Goal: Task Accomplishment & Management: Complete application form

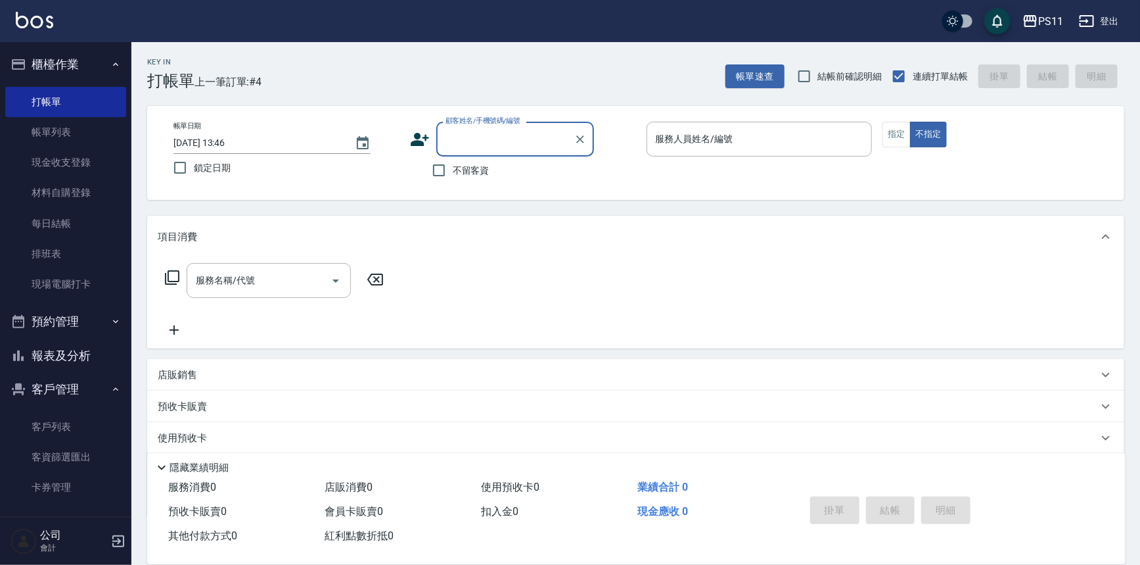
click at [62, 373] on button "客戶管理" at bounding box center [65, 389] width 121 height 34
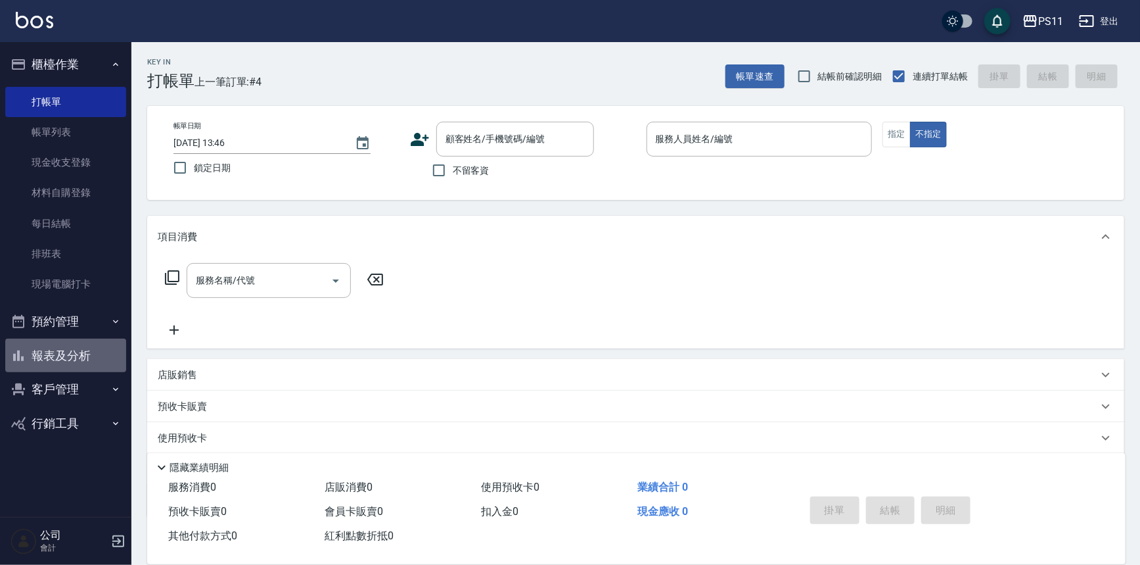
click at [101, 345] on button "報表及分析" at bounding box center [65, 356] width 121 height 34
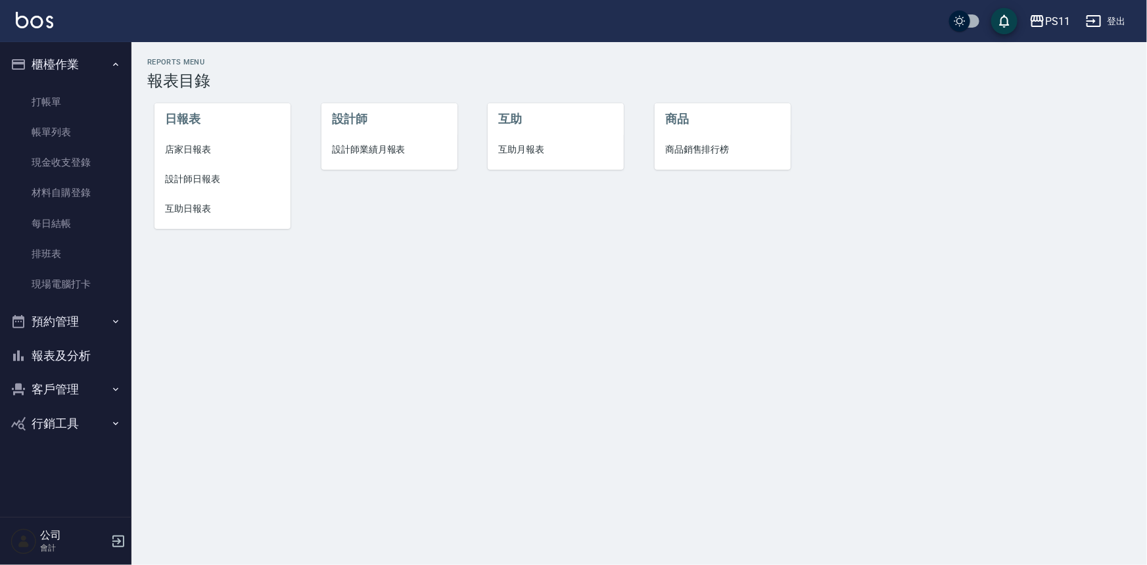
click at [217, 176] on span "設計師日報表" at bounding box center [222, 179] width 115 height 14
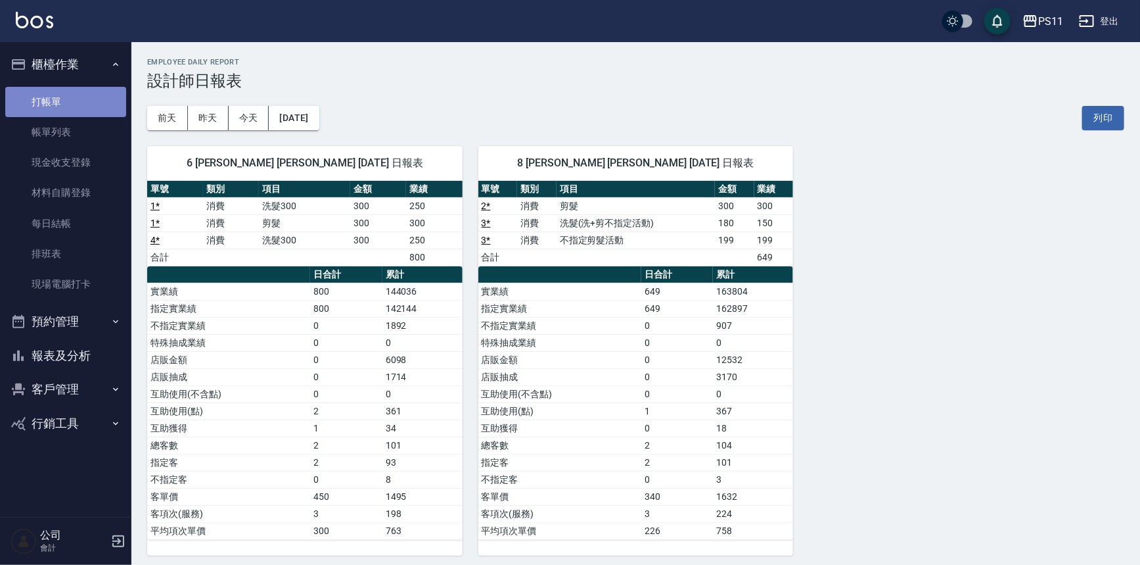
click at [94, 106] on link "打帳單" at bounding box center [65, 102] width 121 height 30
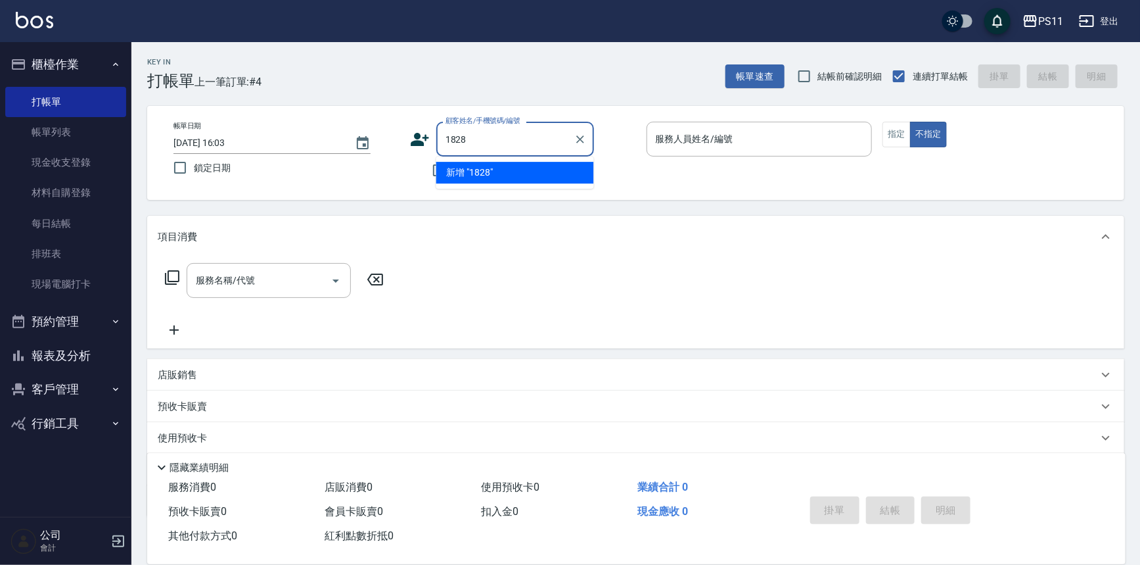
type input "1828"
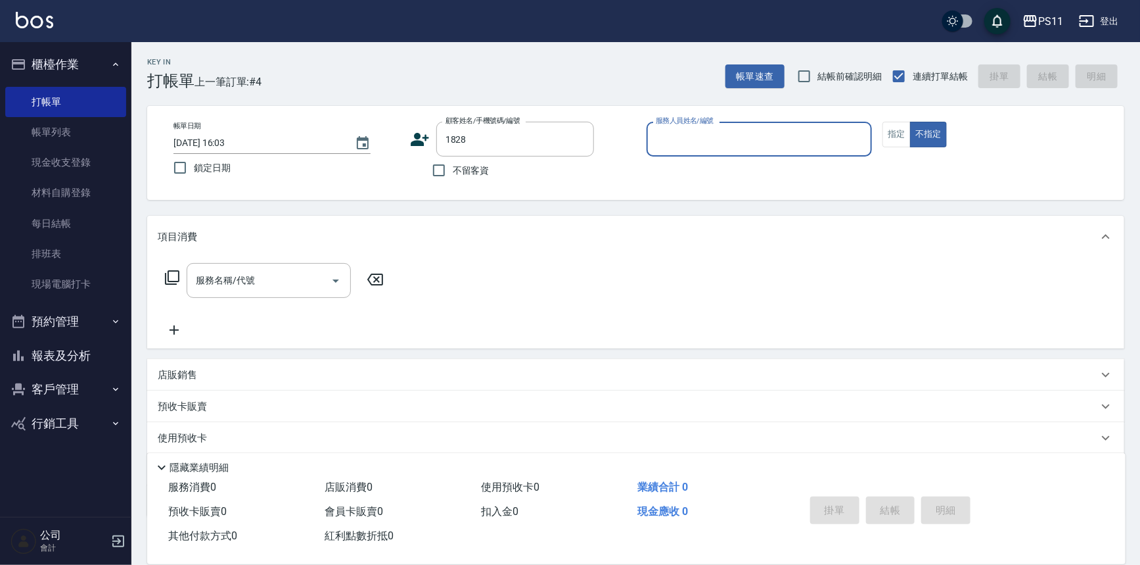
type input "6"
type input "[PERSON_NAME]/0910232283/1828"
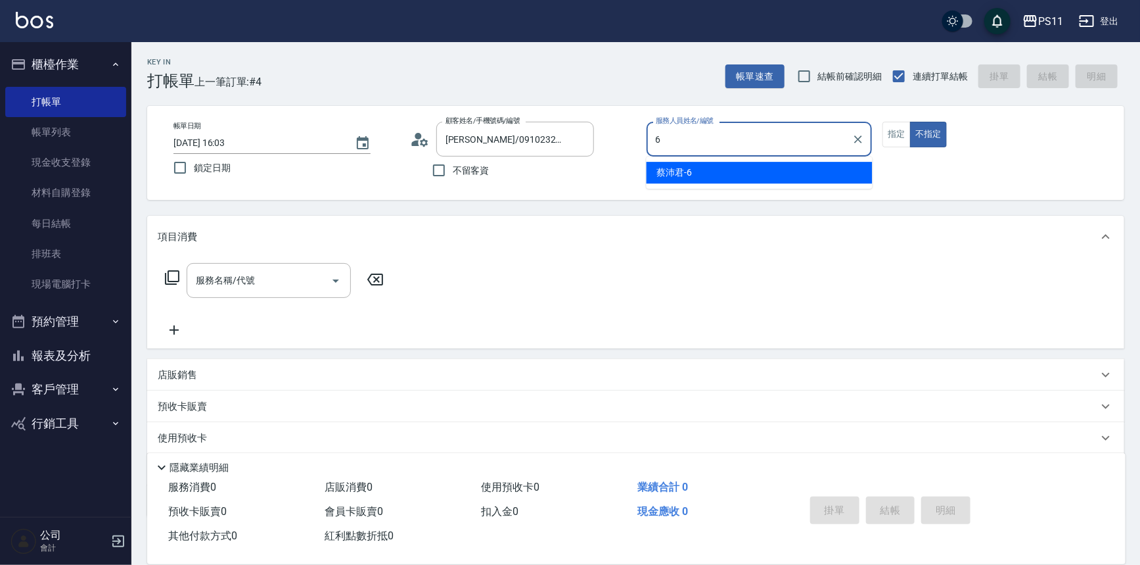
type input "[PERSON_NAME]6"
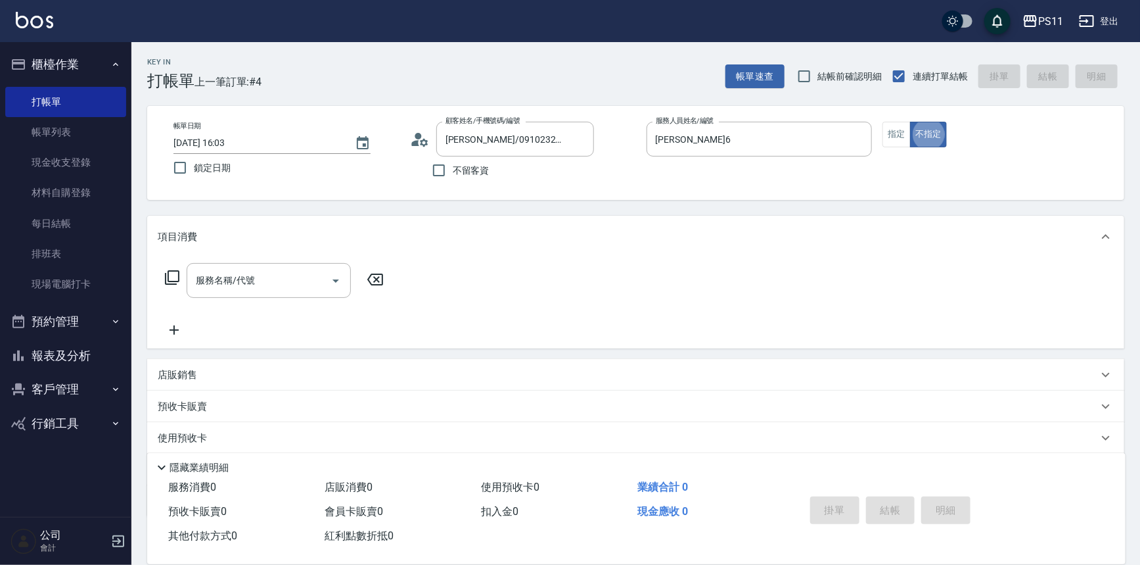
type button "false"
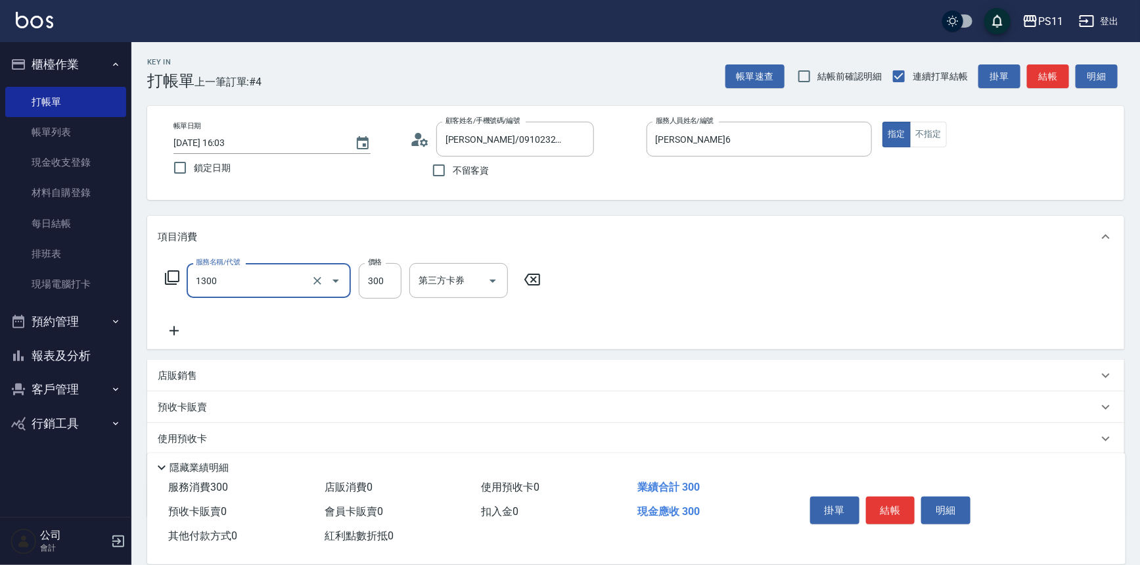
type input "洗髮300(1300)"
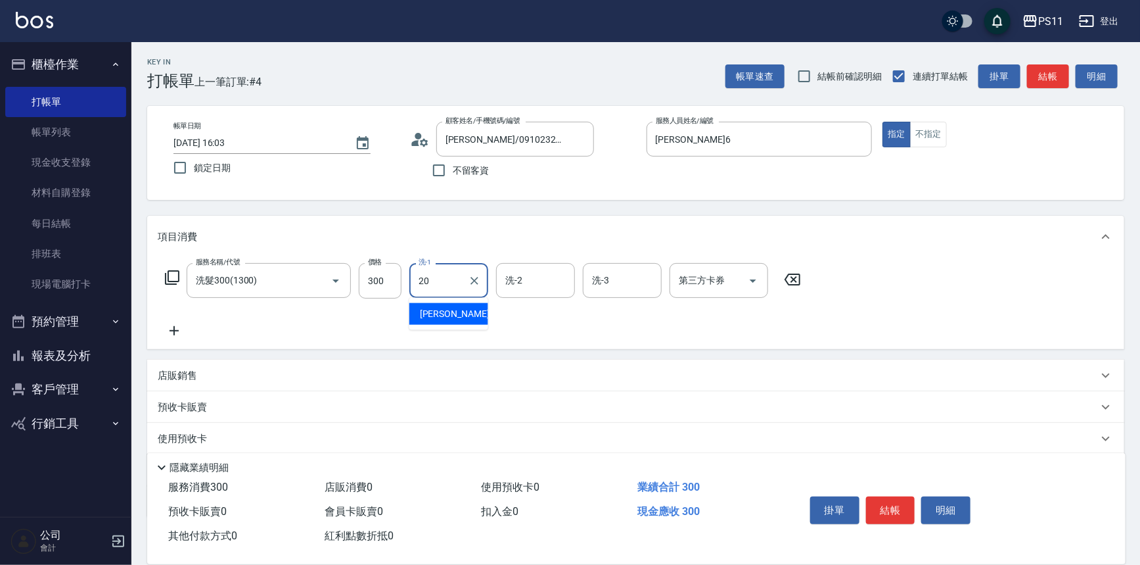
type input "[PERSON_NAME]-20"
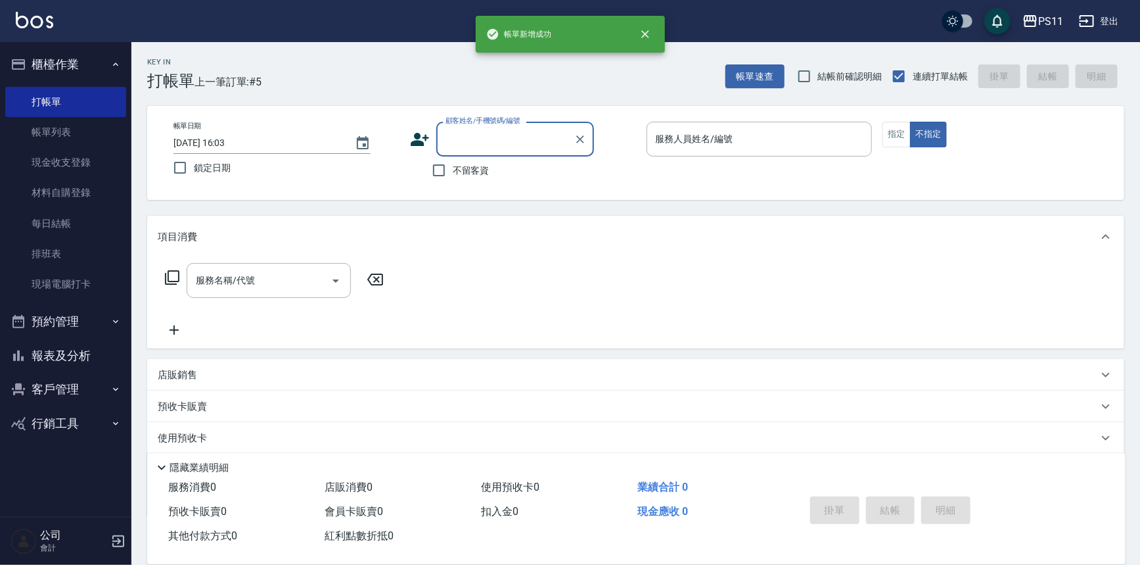
click at [82, 364] on button "報表及分析" at bounding box center [65, 356] width 121 height 34
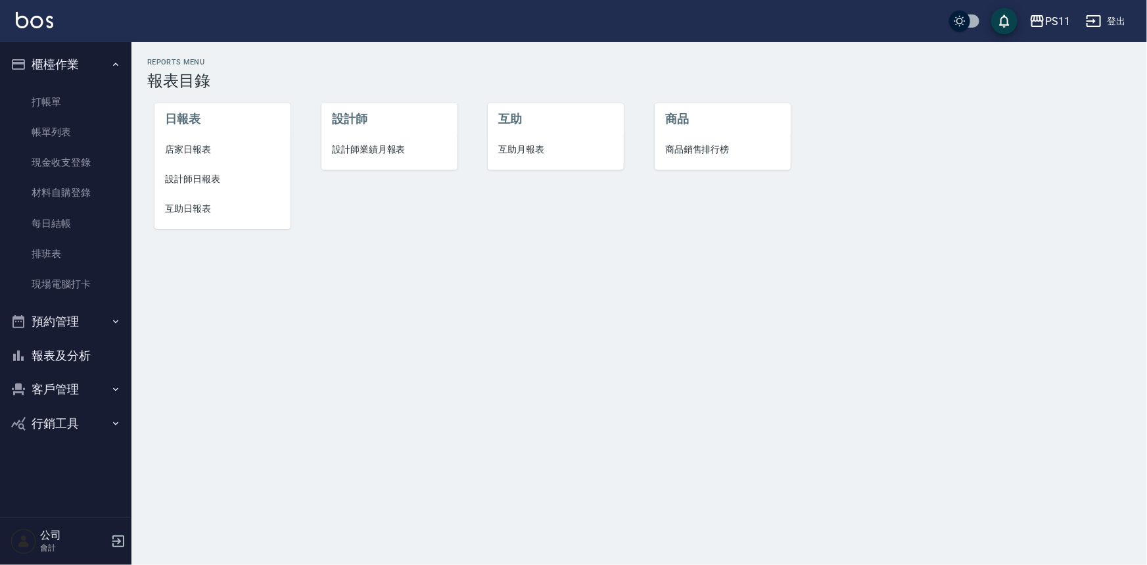
click at [172, 184] on span "設計師日報表" at bounding box center [222, 179] width 115 height 14
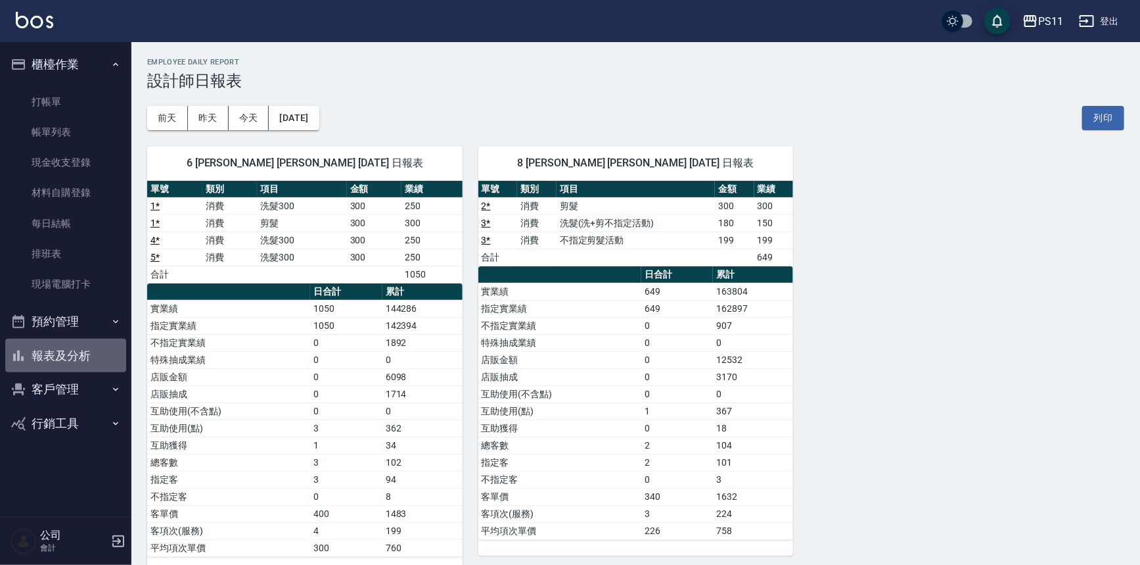
click at [78, 350] on button "報表及分析" at bounding box center [65, 356] width 121 height 34
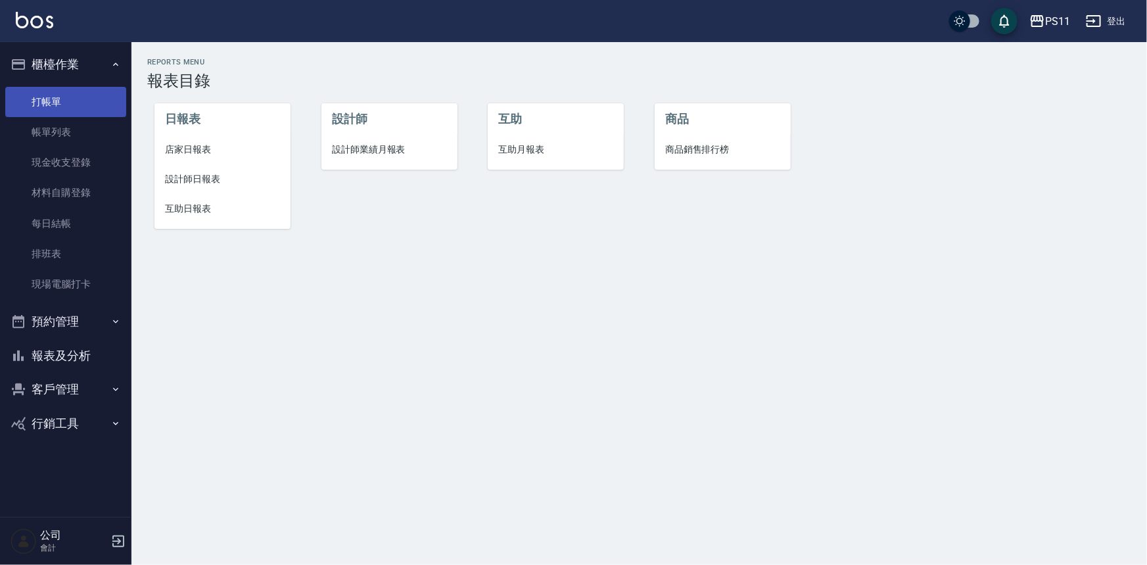
click at [45, 93] on link "打帳單" at bounding box center [65, 102] width 121 height 30
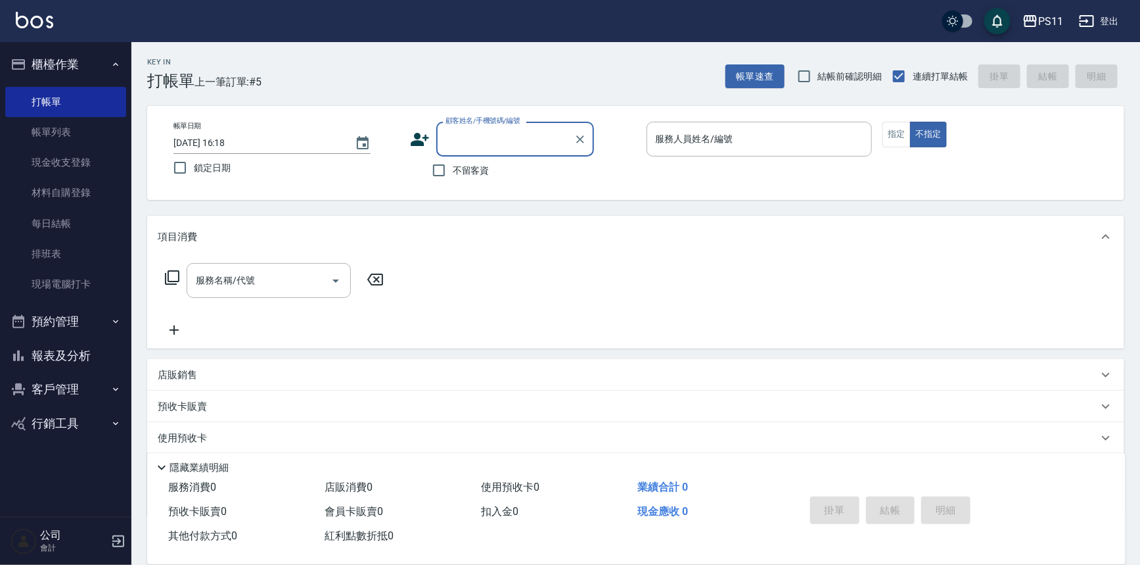
click at [496, 133] on input "顧客姓名/手機號碼/編號" at bounding box center [505, 139] width 126 height 23
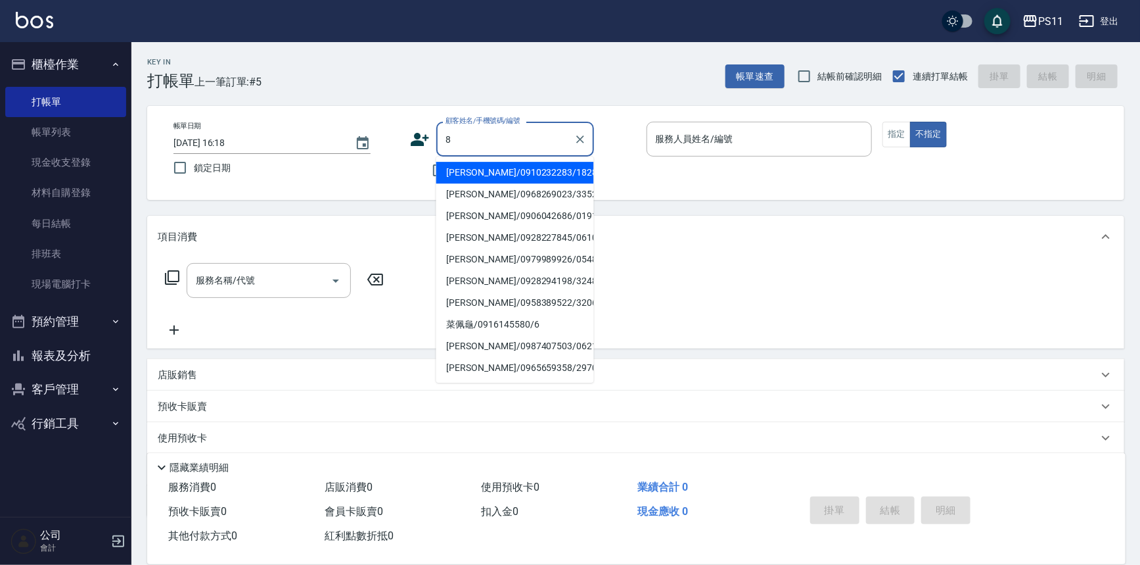
type input "[PERSON_NAME]/0910232283/1828"
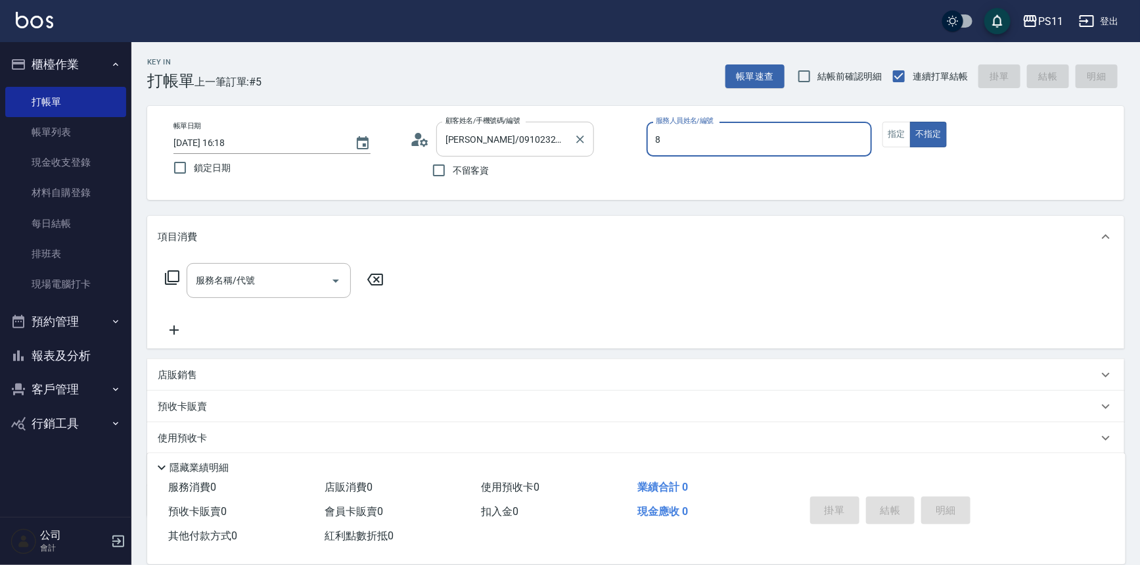
type input "郭于玲-8"
type button "false"
type input "郭魚鱗/0325308409/8"
click at [901, 126] on button "指定" at bounding box center [897, 135] width 28 height 26
click at [179, 279] on icon at bounding box center [172, 277] width 14 height 14
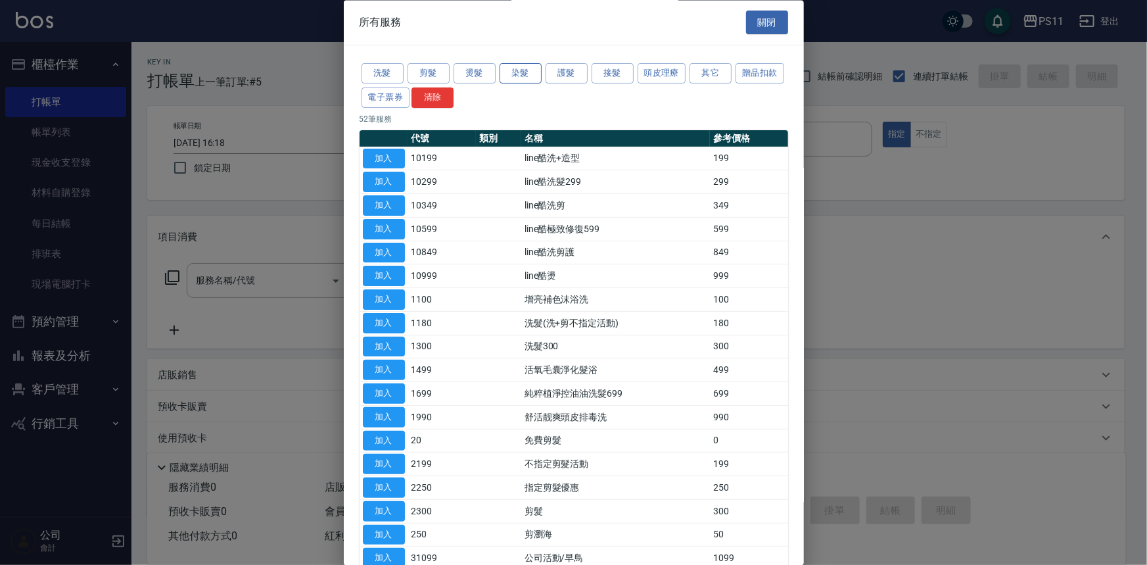
click at [534, 76] on button "染髮" at bounding box center [521, 74] width 42 height 20
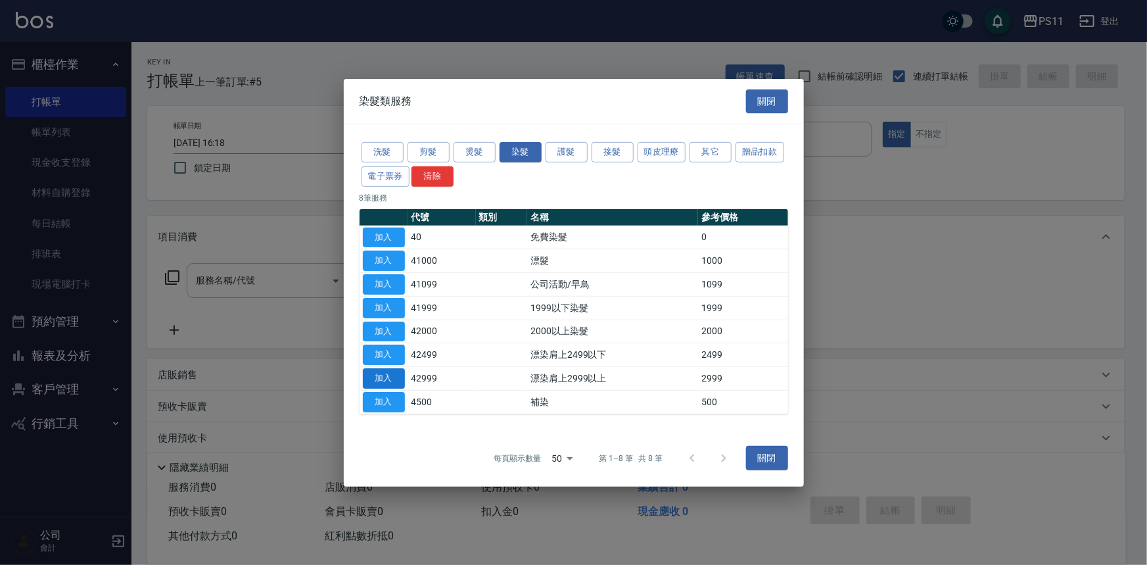
click at [387, 378] on button "加入" at bounding box center [384, 378] width 42 height 20
type input "漂染肩上2999以上(42999)"
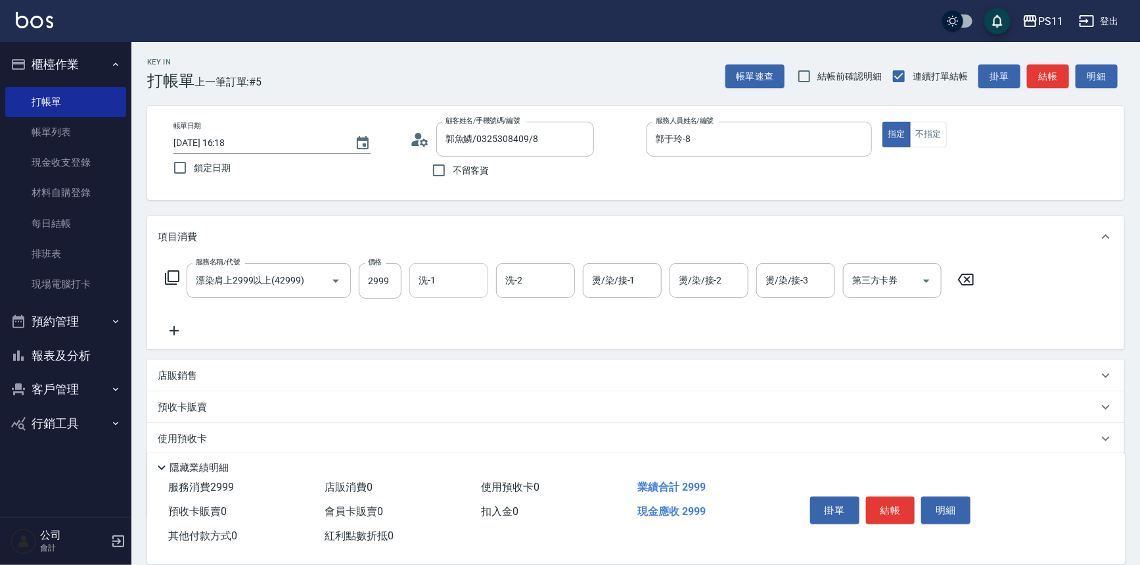
click at [461, 271] on input "洗-1" at bounding box center [448, 280] width 67 height 23
type input "[PERSON_NAME]-20"
type input "[PERSON_NAME]-31"
type input "[PERSON_NAME]-20"
drag, startPoint x: 204, startPoint y: 335, endPoint x: 185, endPoint y: 336, distance: 19.1
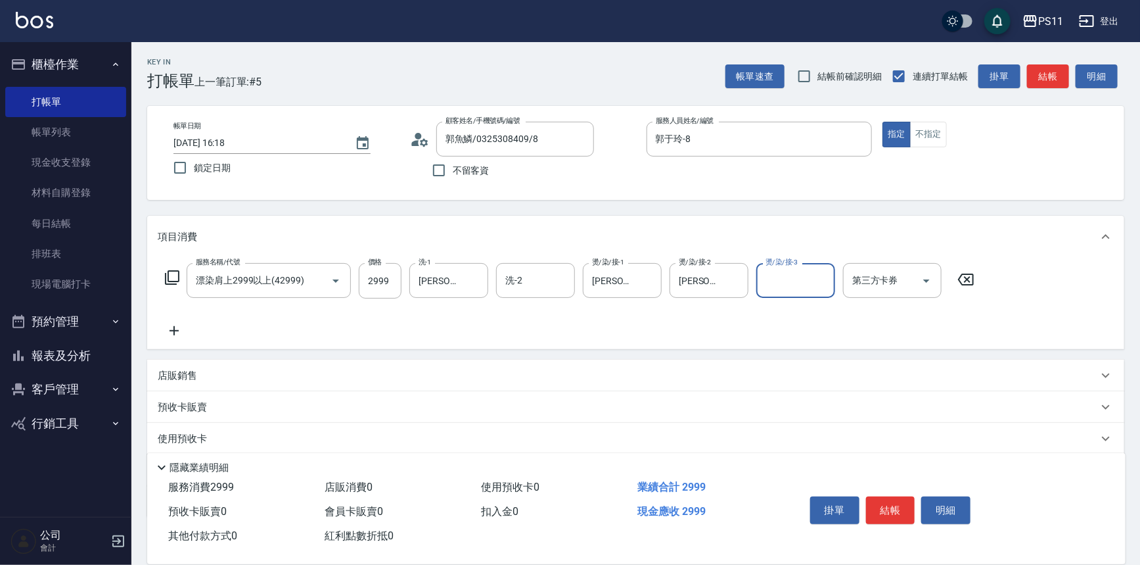
click at [191, 336] on div "服務名稱/代號 漂染肩上2999以上(42999) 服務名稱/代號 價格 2999 價格 洗-1 [PERSON_NAME]-20 洗-1 洗-2 洗-2 燙…" at bounding box center [570, 301] width 825 height 76
click at [164, 335] on icon at bounding box center [174, 331] width 33 height 16
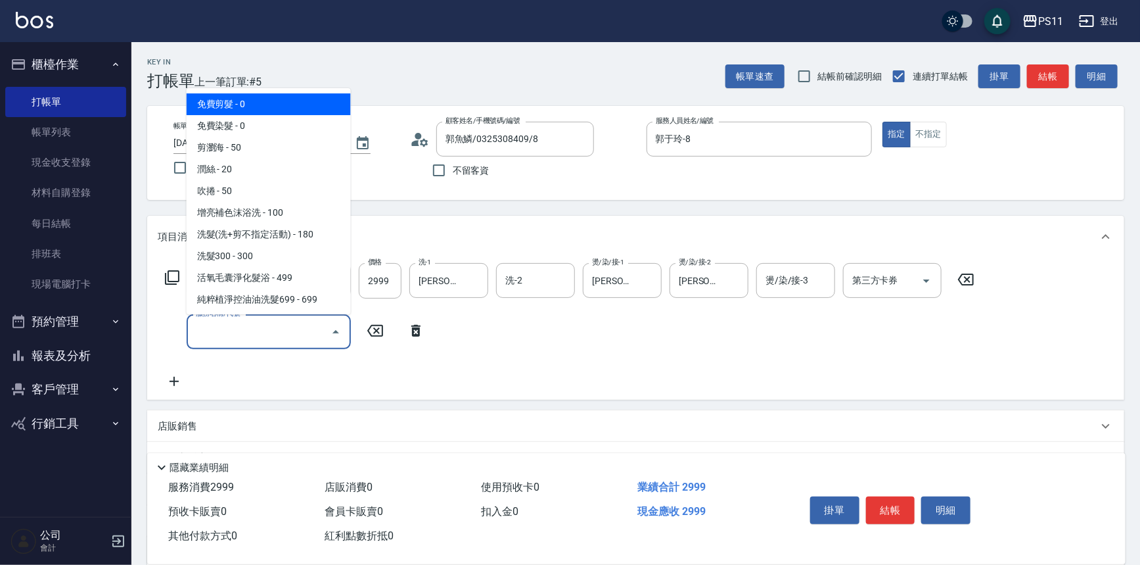
click at [210, 334] on input "服務名稱/代號" at bounding box center [259, 331] width 133 height 23
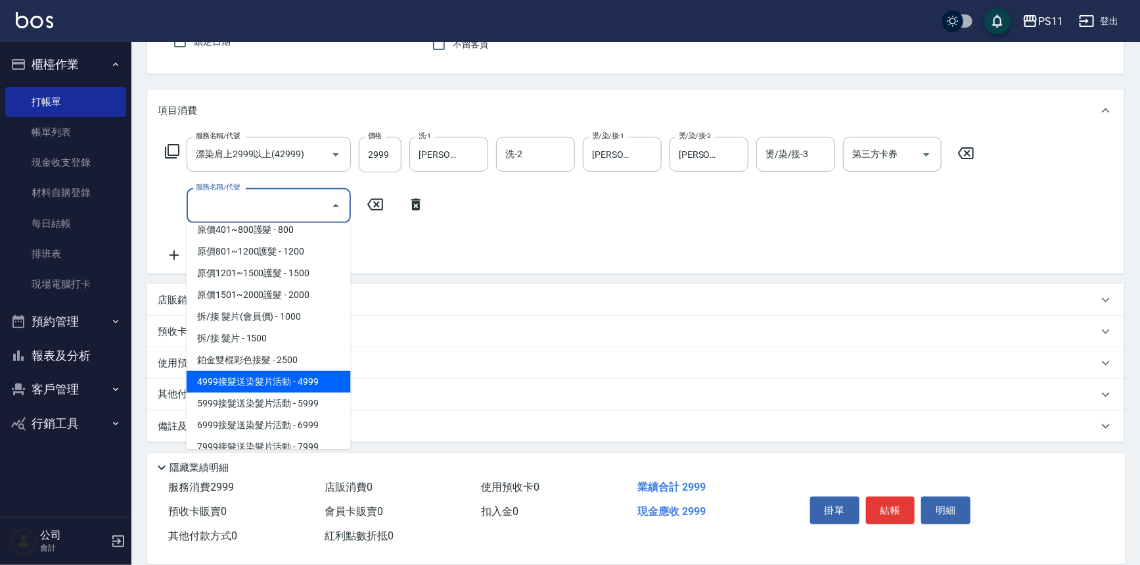
scroll to position [792, 0]
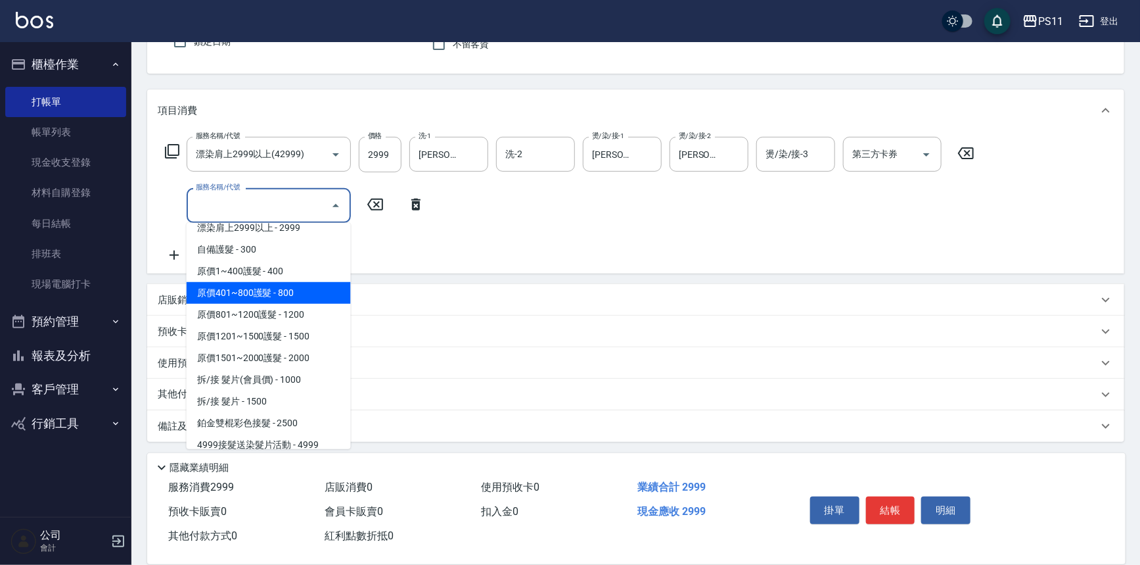
click at [317, 290] on span "原價401~800護髮 - 800" at bounding box center [269, 293] width 164 height 22
type input "原價401~800護髮(50800)"
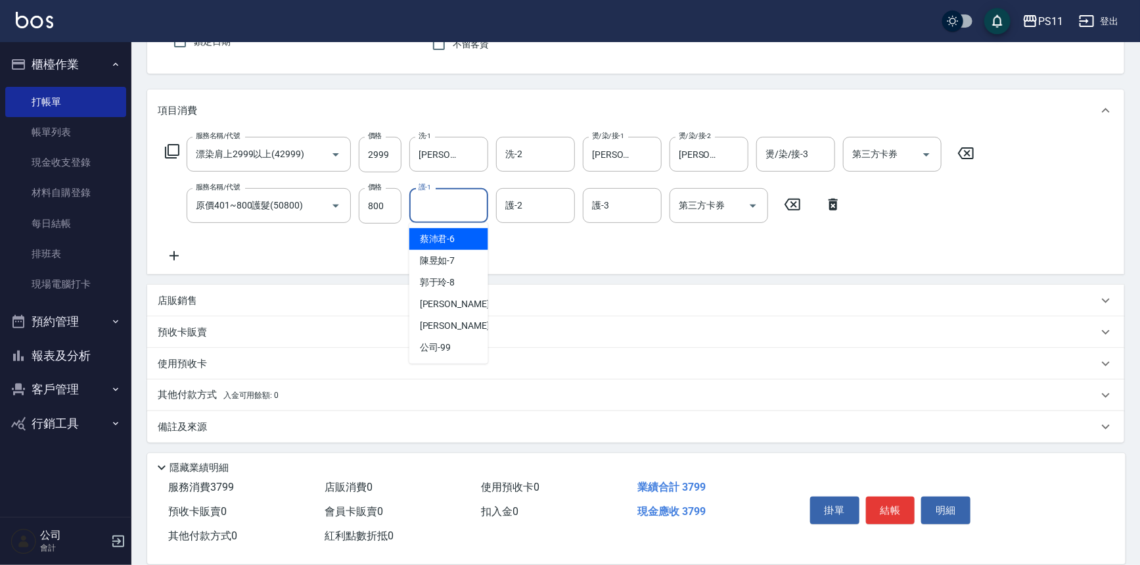
click at [431, 205] on input "護-1" at bounding box center [448, 205] width 67 height 23
type input "[PERSON_NAME]-31"
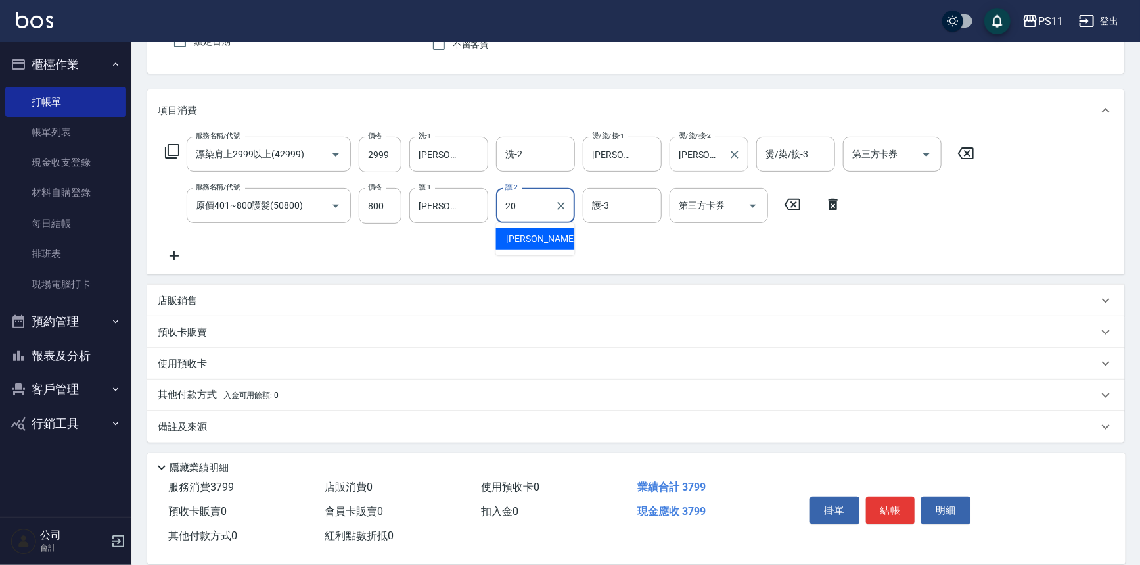
type input "[PERSON_NAME]-20"
click at [374, 143] on input "2999" at bounding box center [380, 153] width 43 height 35
type input "3299"
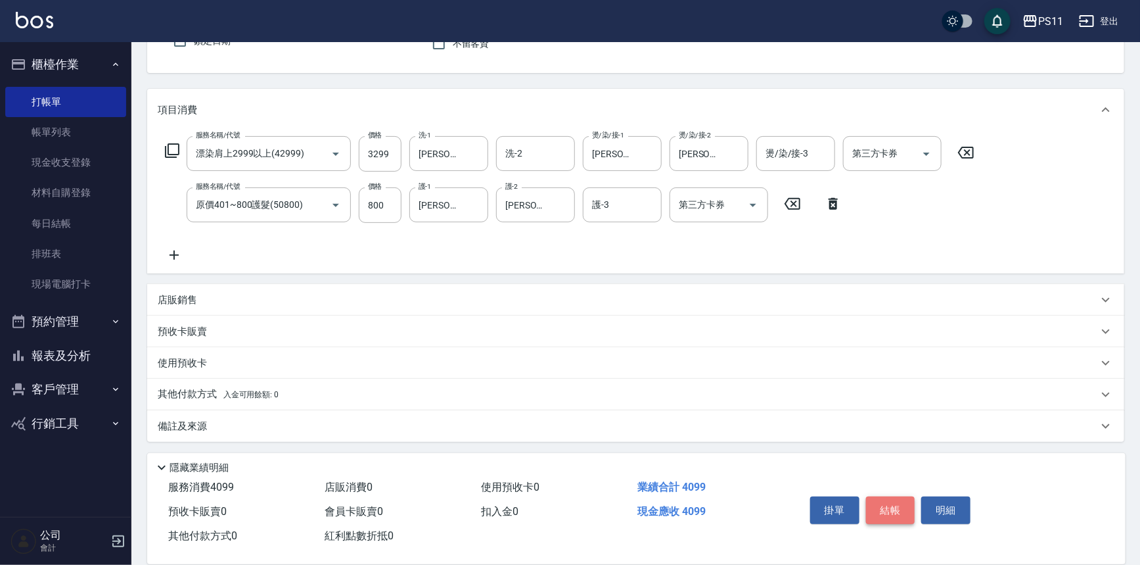
click at [897, 508] on button "結帳" at bounding box center [890, 510] width 49 height 28
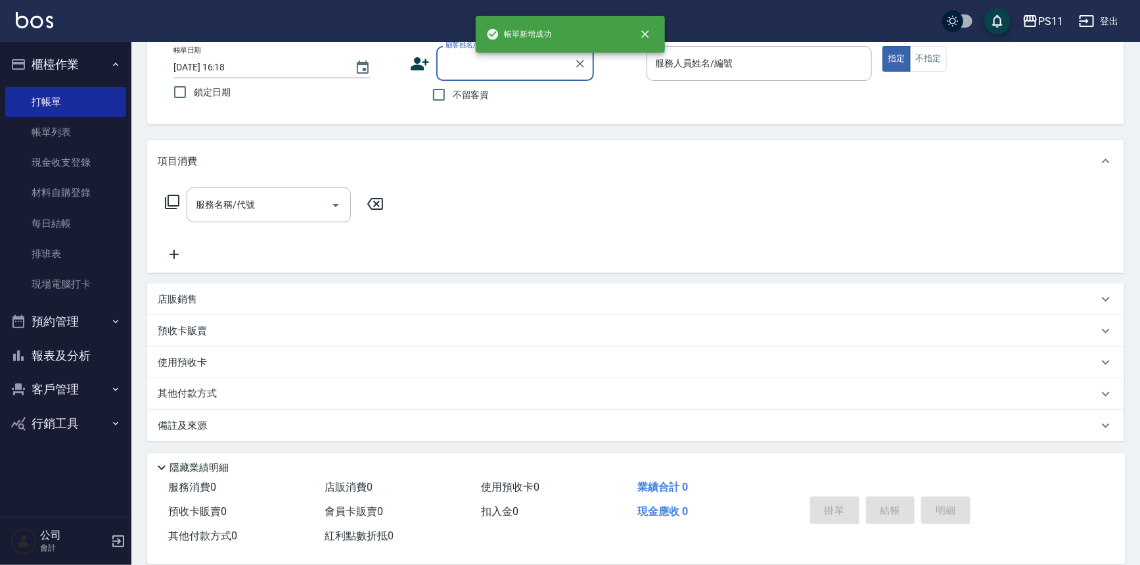
scroll to position [75, 0]
click at [64, 352] on button "報表及分析" at bounding box center [65, 356] width 121 height 34
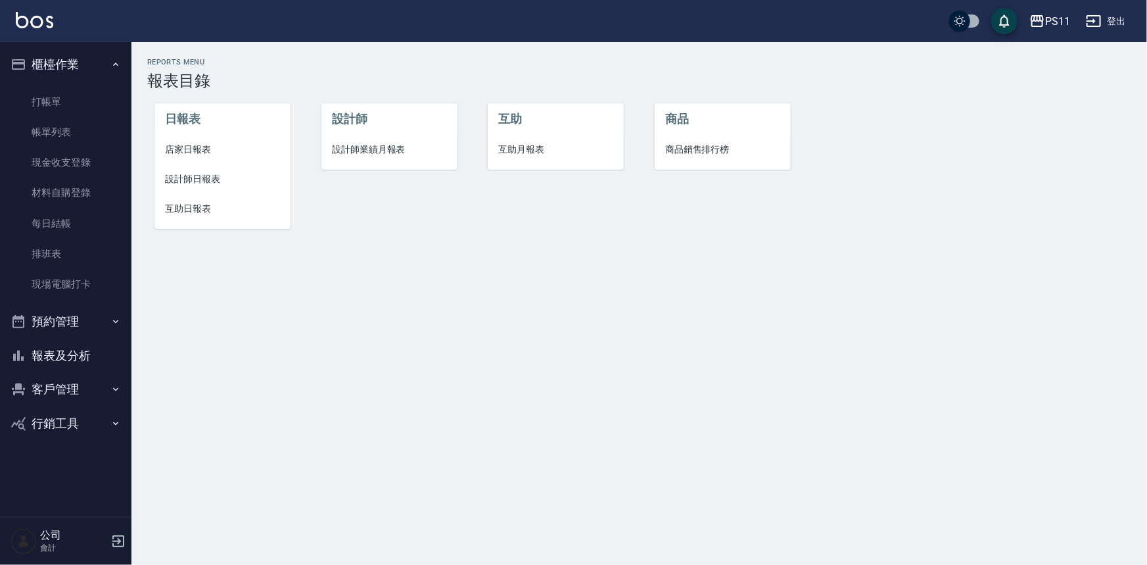
click at [207, 200] on li "互助日報表" at bounding box center [222, 209] width 136 height 30
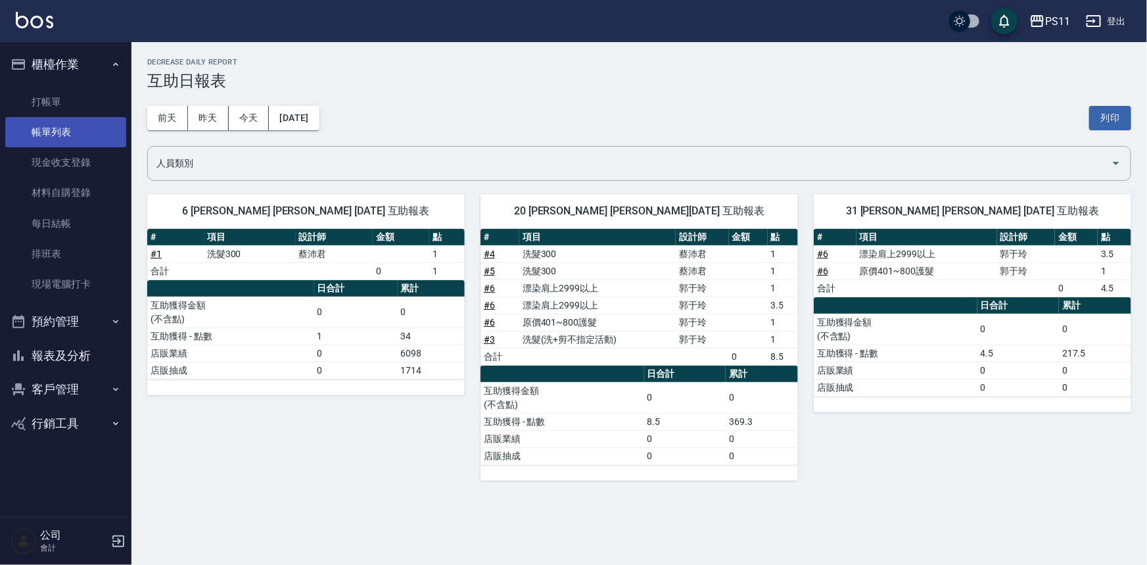
click at [66, 120] on link "帳單列表" at bounding box center [65, 132] width 121 height 30
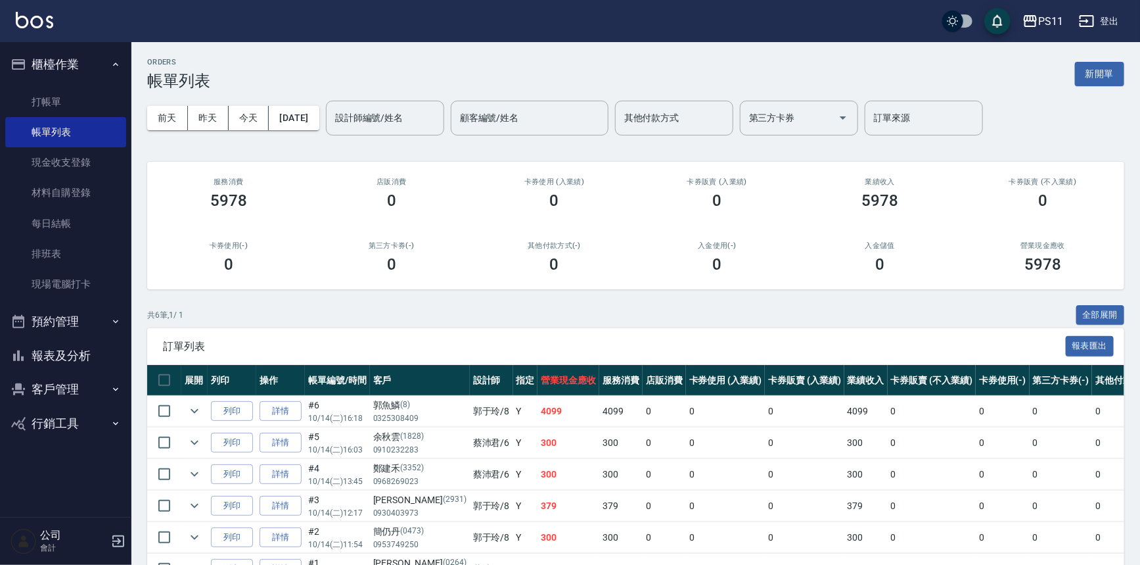
click at [77, 372] on button "客戶管理" at bounding box center [65, 389] width 121 height 34
click at [57, 348] on button "報表及分析" at bounding box center [65, 356] width 121 height 34
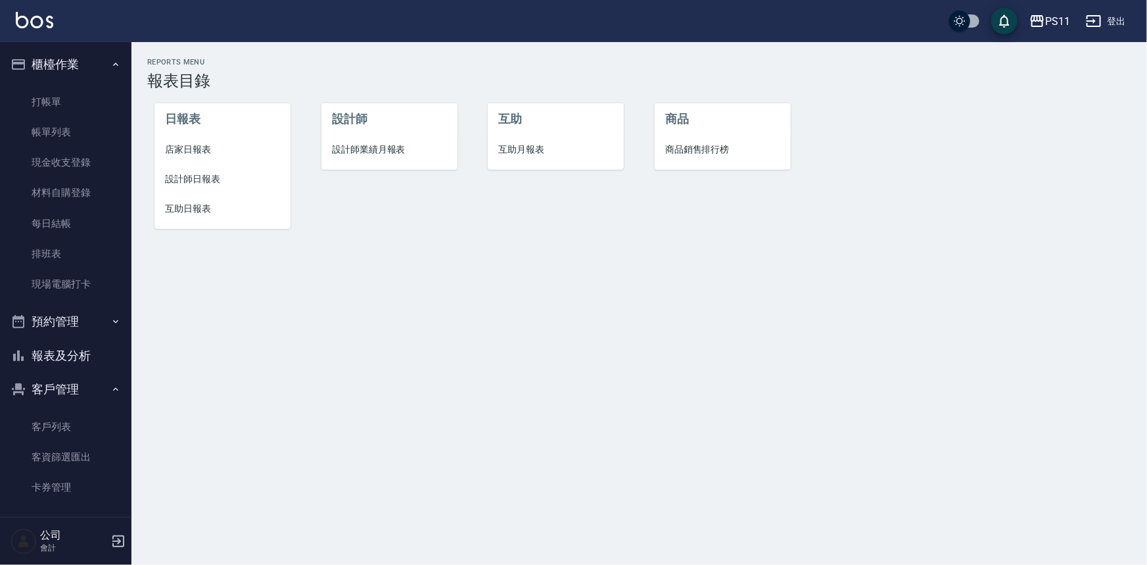
click at [214, 187] on li "設計師日報表" at bounding box center [222, 179] width 136 height 30
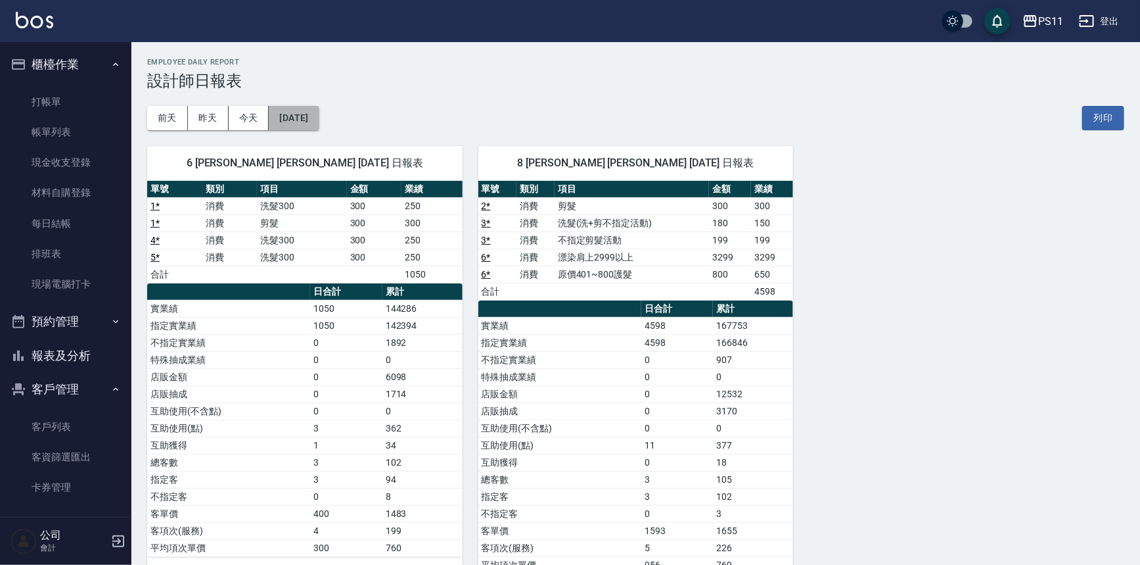
click at [309, 116] on button "[DATE]" at bounding box center [294, 118] width 50 height 24
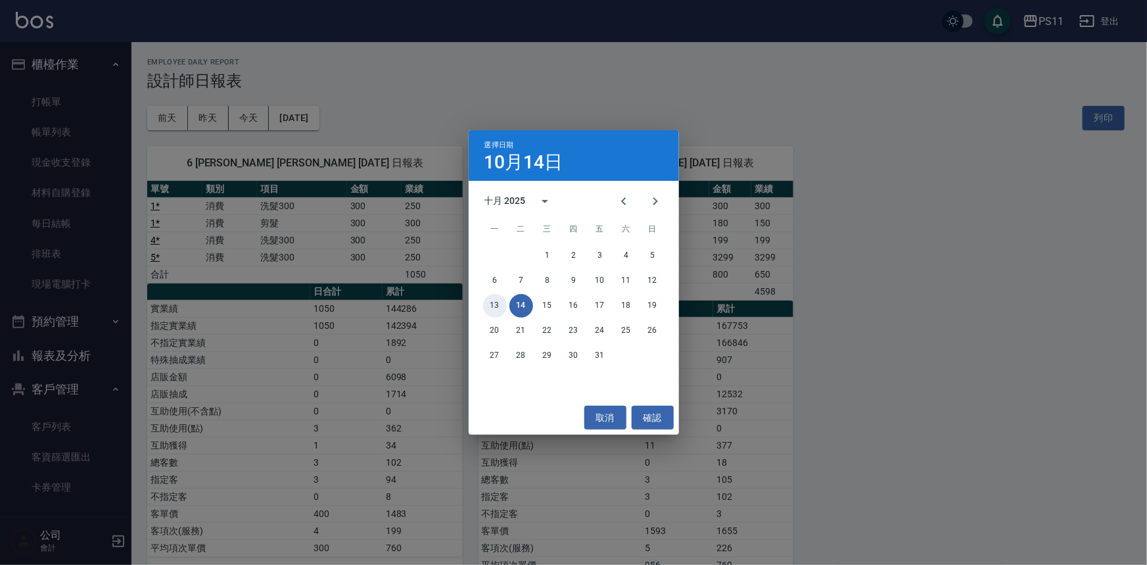
click at [494, 302] on button "13" at bounding box center [495, 306] width 24 height 24
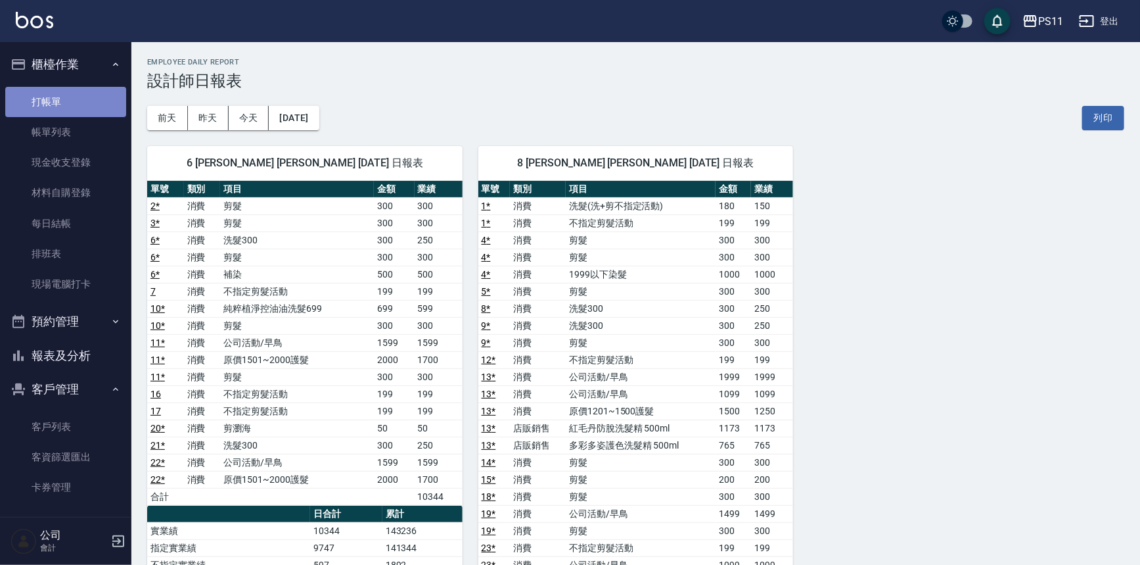
click at [74, 108] on link "打帳單" at bounding box center [65, 102] width 121 height 30
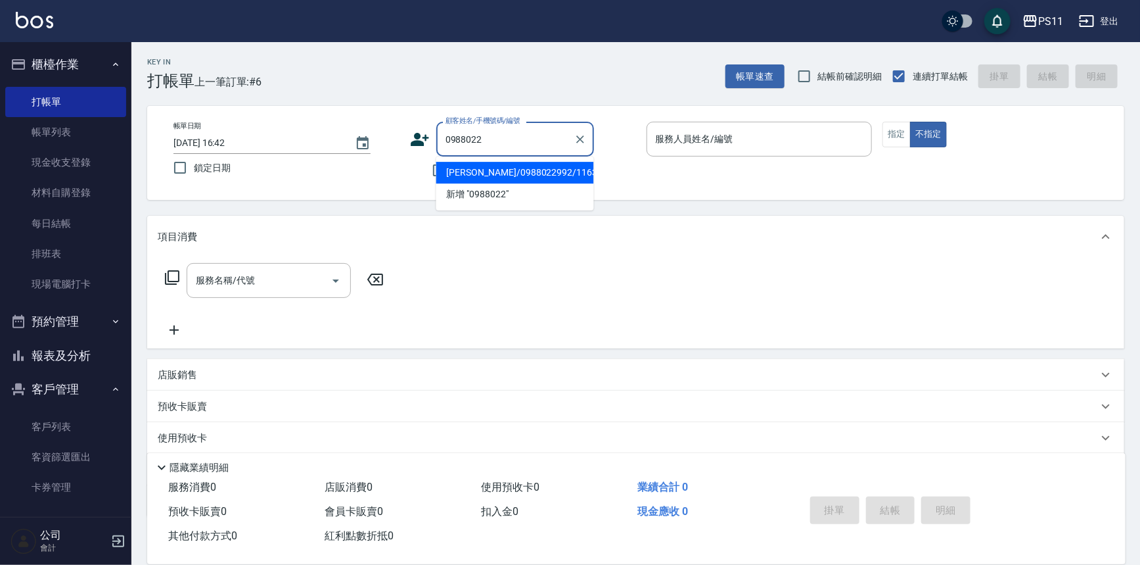
click at [550, 179] on li "[PERSON_NAME]/0988022992/1163" at bounding box center [515, 173] width 158 height 22
type input "[PERSON_NAME]/0988022992/1163"
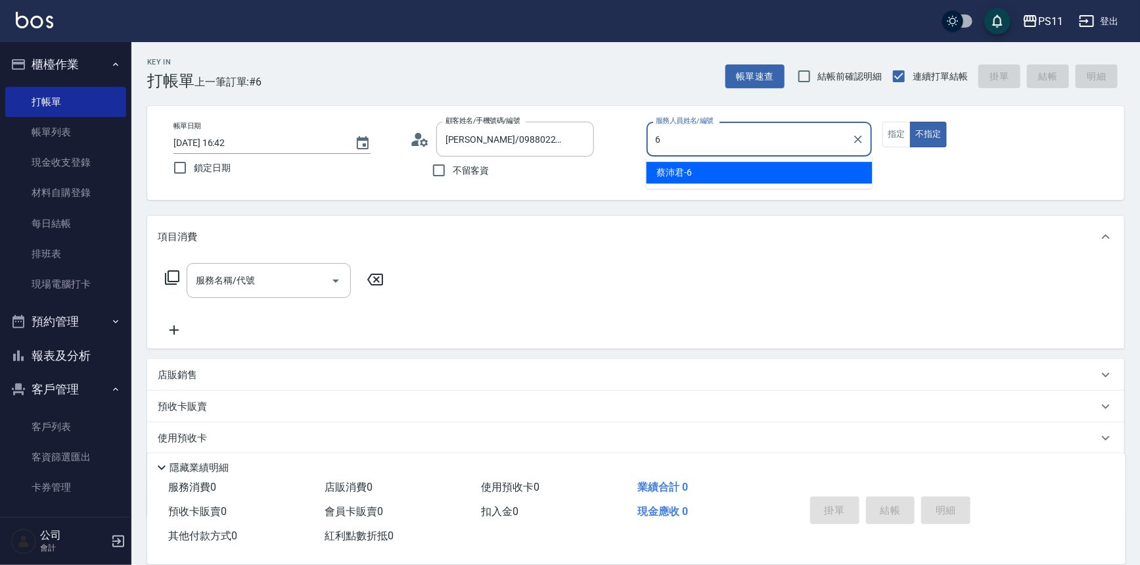
type input "[PERSON_NAME]6"
type button "false"
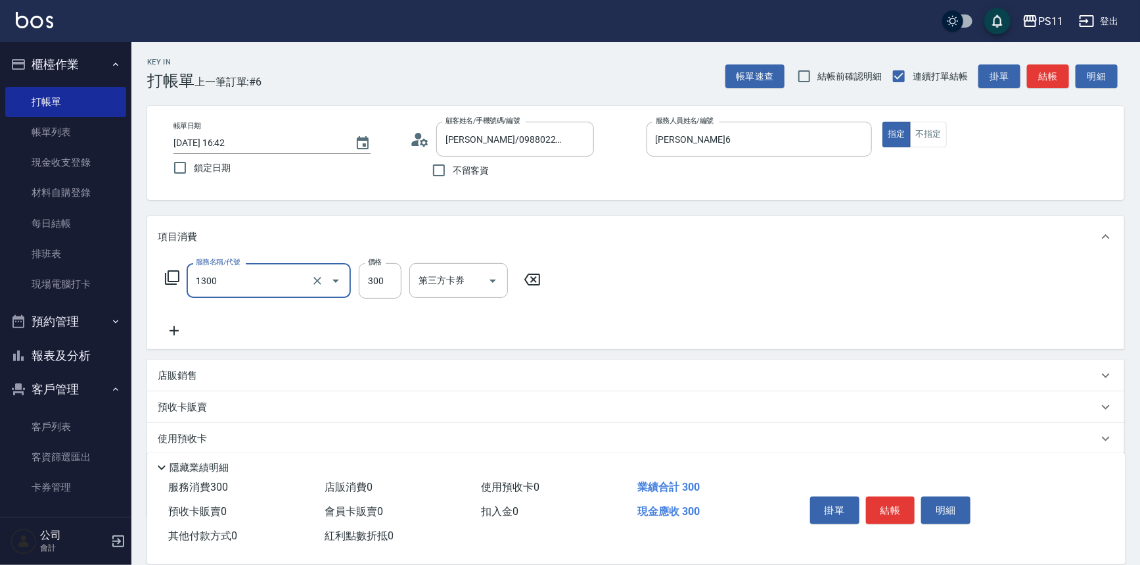
type input "洗髮300(1300)"
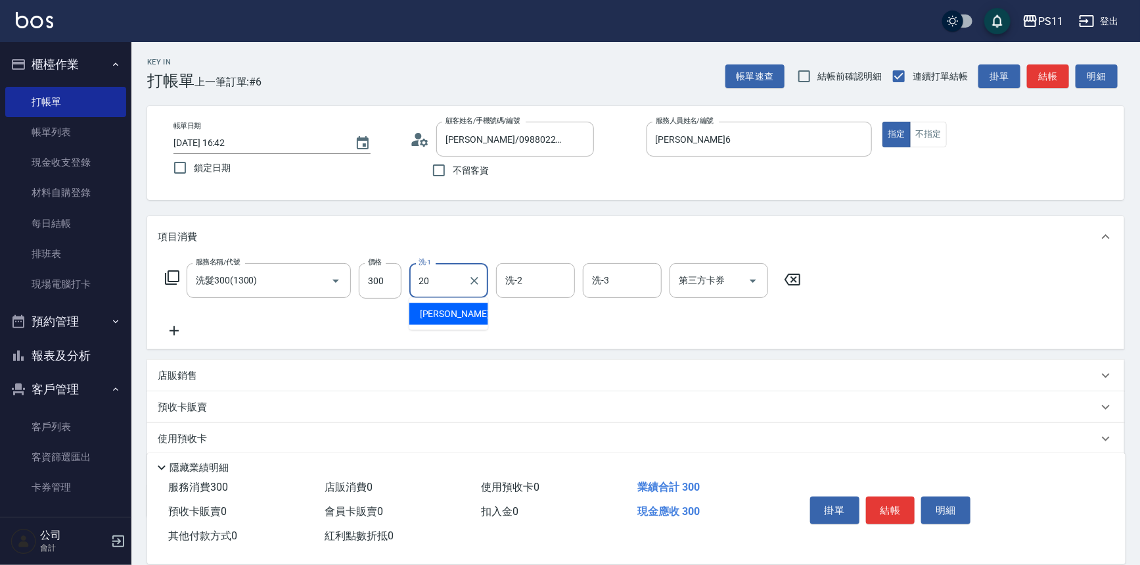
type input "[PERSON_NAME]-20"
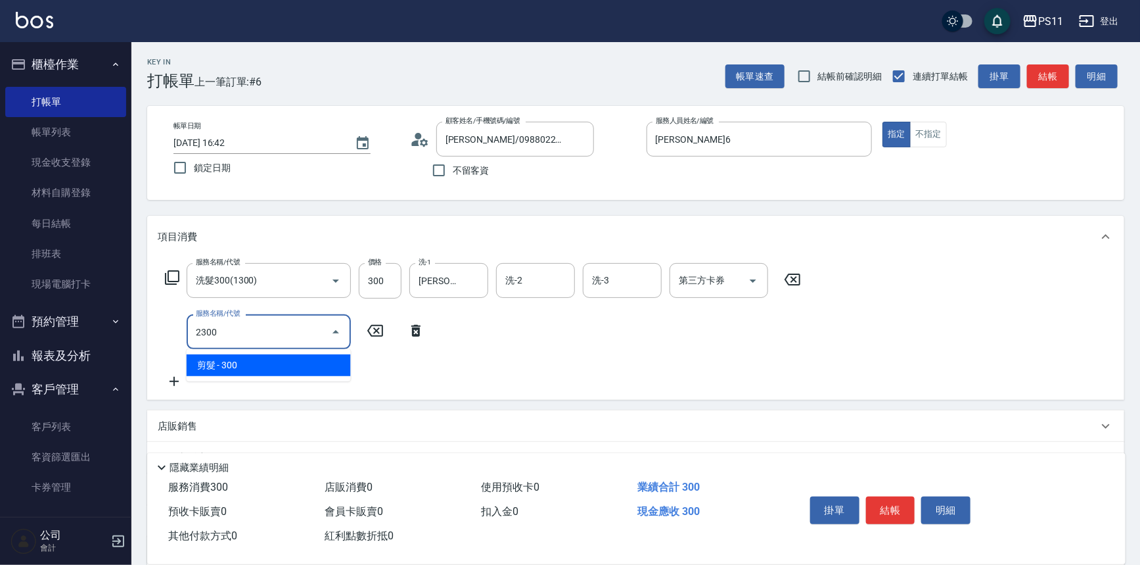
type input "剪髮(2300)"
